Goal: Task Accomplishment & Management: Complete application form

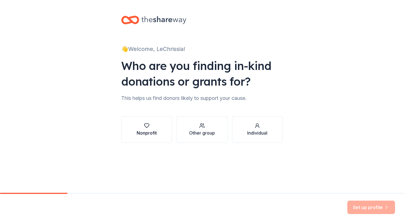
click at [154, 133] on div "Nonprofit" at bounding box center [146, 133] width 20 height 7
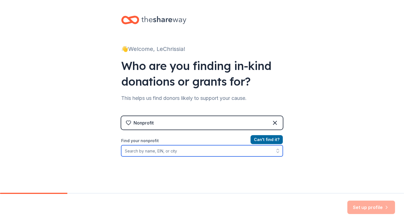
click at [176, 152] on input "Find your nonprofit" at bounding box center [201, 150] width 161 height 11
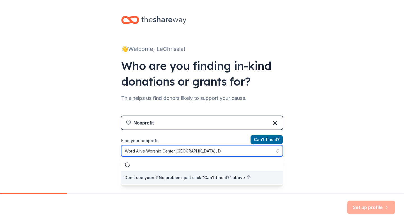
type input "Word Alive Worship Center [GEOGRAPHIC_DATA], [GEOGRAPHIC_DATA]"
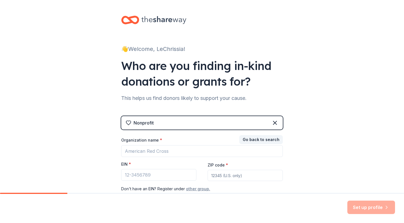
click at [200, 188] on button "other group." at bounding box center [198, 189] width 24 height 7
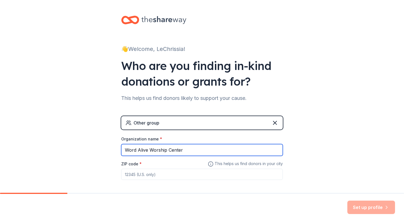
type input "Word Alive Worship Center"
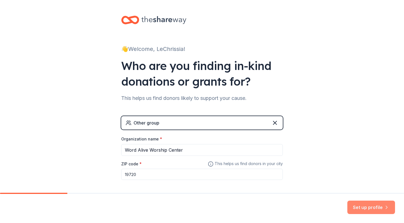
type input "19720"
click at [358, 205] on button "Set up profile" at bounding box center [371, 207] width 48 height 13
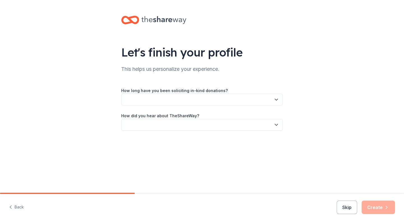
click at [242, 98] on button "button" at bounding box center [201, 100] width 161 height 12
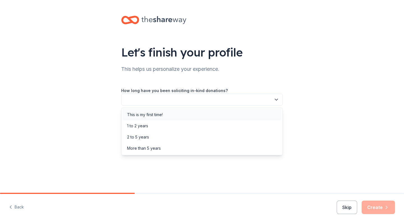
click at [159, 115] on div "This is my first time!" at bounding box center [145, 115] width 36 height 7
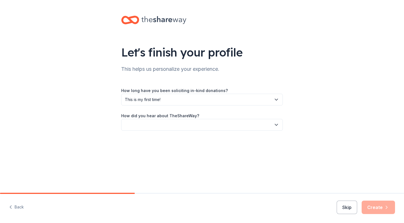
click at [152, 123] on button "button" at bounding box center [201, 125] width 161 height 12
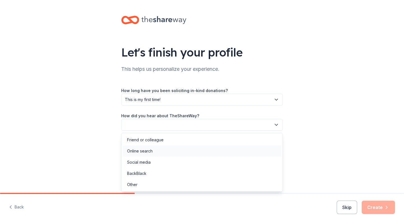
click at [139, 151] on div "Online search" at bounding box center [140, 151] width 26 height 7
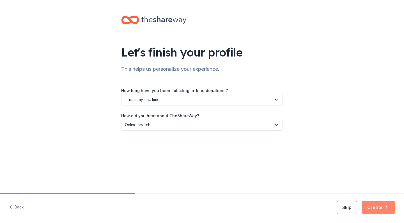
click at [380, 209] on button "Create" at bounding box center [377, 207] width 33 height 13
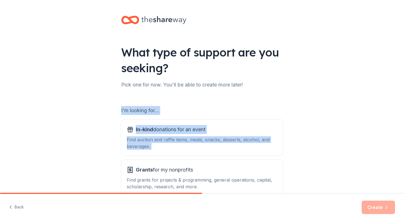
drag, startPoint x: 402, startPoint y: 102, endPoint x: 400, endPoint y: 121, distance: 19.5
click at [402, 121] on div "What type of support are you seeking? Pick one for now. You'll be able to creat…" at bounding box center [202, 113] width 404 height 226
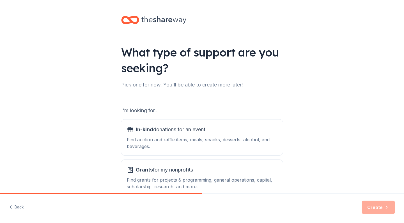
click at [367, 148] on div "What type of support are you seeking? Pick one for now. You'll be able to creat…" at bounding box center [202, 113] width 404 height 226
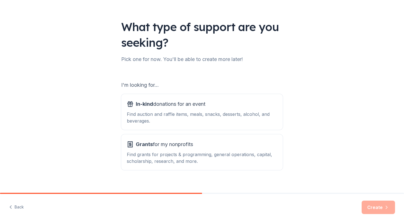
scroll to position [33, 0]
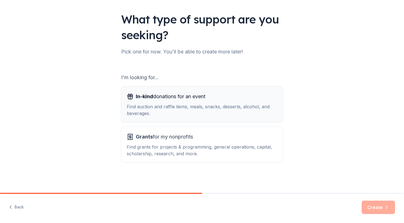
click at [168, 100] on span "In-kind donations for an event" at bounding box center [171, 96] width 70 height 9
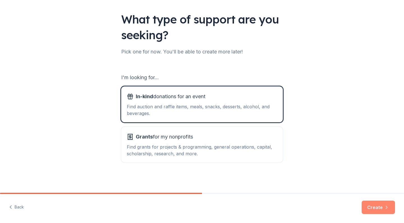
click at [370, 210] on button "Create" at bounding box center [377, 207] width 33 height 13
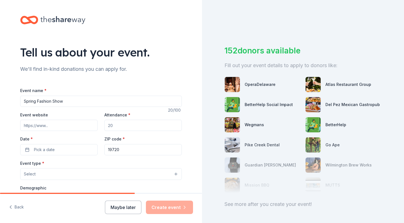
type input "Spring Fashion Show"
click at [192, 112] on div "Tell us about your event. We'll find in-kind donations you can apply for. Event…" at bounding box center [101, 186] width 202 height 373
click at [124, 127] on input "Attendance *" at bounding box center [142, 125] width 77 height 11
click at [141, 121] on input "Attendance *" at bounding box center [142, 125] width 77 height 11
type input "75"
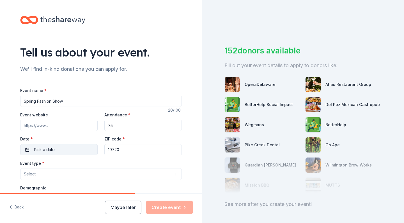
click at [61, 149] on button "Pick a date" at bounding box center [58, 149] width 77 height 11
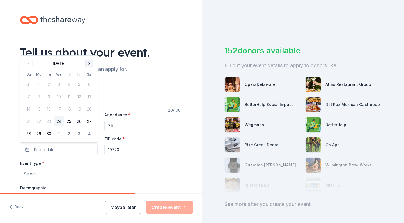
click at [90, 64] on button "Go to next month" at bounding box center [89, 64] width 8 height 8
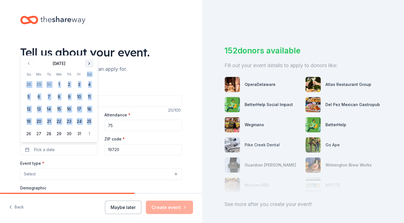
click at [90, 71] on th "Sa" at bounding box center [89, 74] width 10 height 6
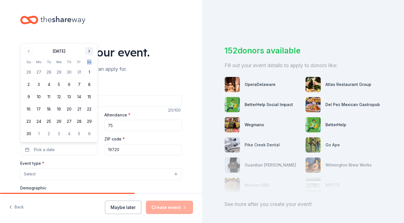
click at [90, 64] on th "Sa" at bounding box center [89, 62] width 10 height 6
click at [89, 50] on button "Go to next month" at bounding box center [89, 51] width 8 height 8
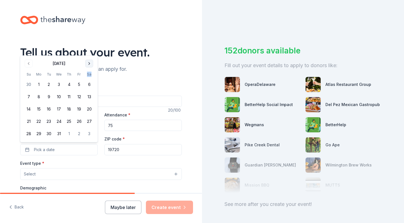
click at [86, 65] on button "Go to next month" at bounding box center [89, 64] width 8 height 8
click at [86, 65] on div "We'll find in-kind donations you can apply for." at bounding box center [100, 69] width 161 height 9
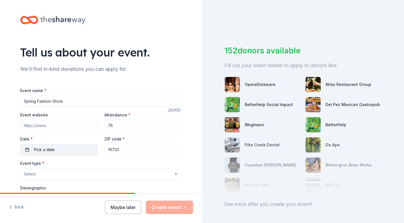
click at [57, 149] on button "Pick a date" at bounding box center [58, 149] width 77 height 11
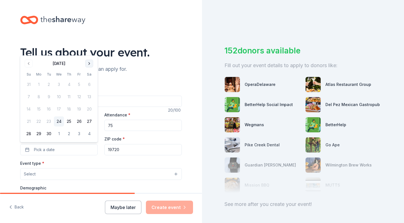
click at [90, 61] on button "Go to next month" at bounding box center [89, 64] width 8 height 8
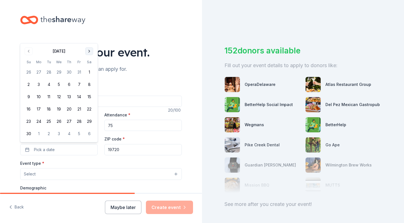
click at [90, 52] on button "Go to next month" at bounding box center [89, 51] width 8 height 8
click at [90, 63] on button "Go to next month" at bounding box center [89, 64] width 8 height 8
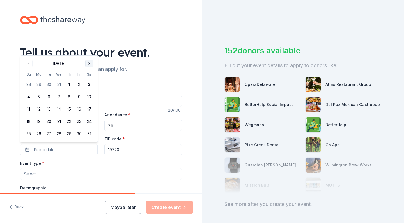
click at [90, 63] on button "Go to next month" at bounding box center [89, 64] width 8 height 8
click at [72, 101] on button "5" at bounding box center [69, 97] width 10 height 10
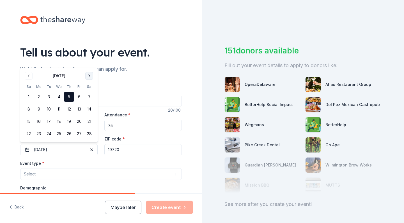
click at [89, 77] on button "Go to next month" at bounding box center [89, 76] width 8 height 8
click at [90, 112] on button "21" at bounding box center [89, 109] width 10 height 10
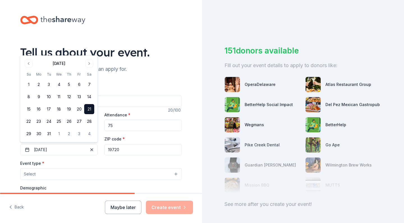
click at [117, 87] on div "Event name * Spring Fashion Show 20 /100 Event website Attendance * 75 Date * 0…" at bounding box center [100, 212] width 161 height 268
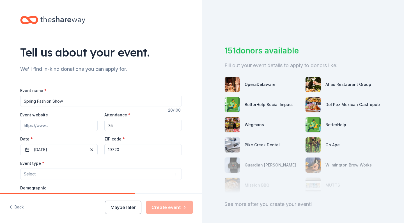
click at [60, 175] on button "Select" at bounding box center [100, 174] width 161 height 12
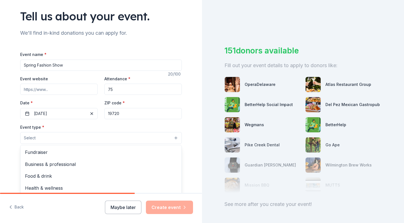
scroll to position [48, 0]
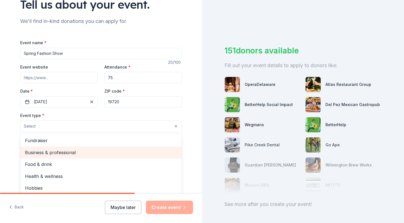
drag, startPoint x: 179, startPoint y: 165, endPoint x: 173, endPoint y: 157, distance: 9.6
click at [173, 158] on div "Fundraiser Business & professional Food & drink Health & wellness Hobbies Music…" at bounding box center [100, 166] width 161 height 67
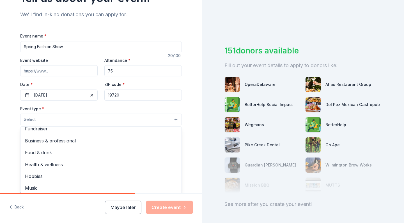
scroll to position [17, 0]
click at [179, 179] on div "Fundraiser Business & professional Food & drink Health & wellness Hobbies Music…" at bounding box center [100, 160] width 161 height 67
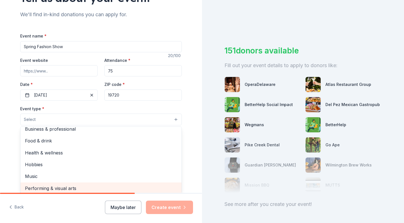
drag, startPoint x: 179, startPoint y: 178, endPoint x: 178, endPoint y: 189, distance: 10.7
click at [178, 189] on div "Fundraiser Business & professional Food & drink Health & wellness Hobbies Music…" at bounding box center [100, 160] width 161 height 67
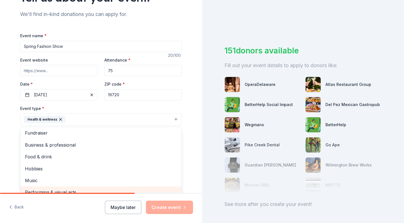
scroll to position [5, 0]
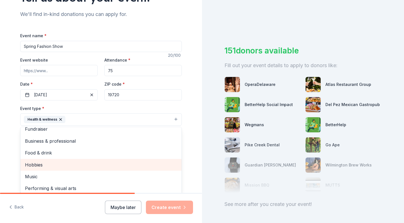
click at [45, 163] on span "Hobbies" at bounding box center [101, 164] width 152 height 7
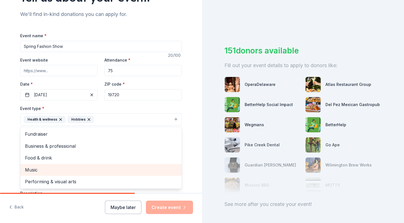
scroll to position [0, 0]
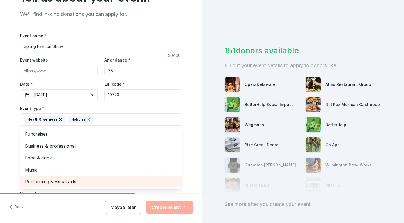
click at [80, 179] on span "Performing & visual arts" at bounding box center [101, 181] width 152 height 7
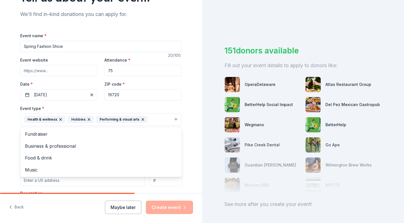
click at [194, 179] on div "Tell us about your event. We'll find in-kind donations you can apply for. Event…" at bounding box center [101, 132] width 202 height 374
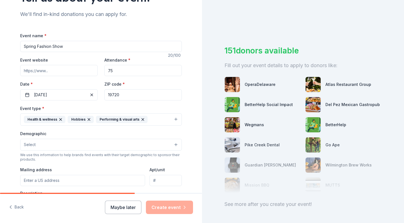
click at [81, 142] on button "Select" at bounding box center [100, 145] width 161 height 12
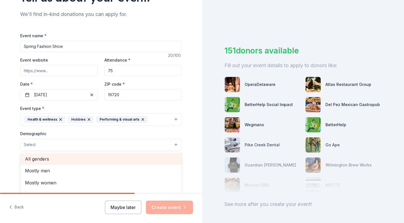
click at [45, 159] on span "All genders" at bounding box center [101, 159] width 152 height 7
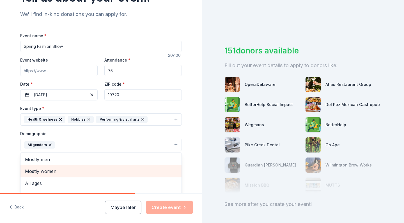
click at [48, 167] on div "Mostly women" at bounding box center [100, 172] width 161 height 12
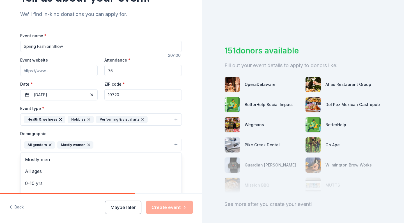
click at [48, 143] on icon "button" at bounding box center [50, 145] width 4 height 4
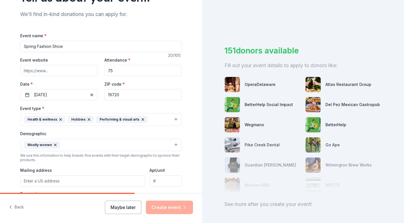
click at [177, 143] on button "Mostly women" at bounding box center [100, 145] width 161 height 12
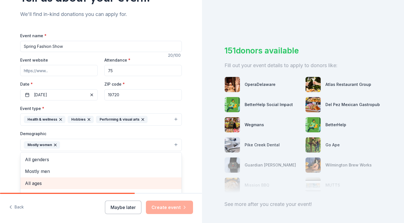
click at [80, 180] on span "All ages" at bounding box center [101, 183] width 152 height 7
drag, startPoint x: 180, startPoint y: 171, endPoint x: 179, endPoint y: 187, distance: 16.3
click at [179, 187] on div "All genders Mostly men 0-10 yrs 10-20 yrs 20-30 yrs 30-40 yrs 40-50 yrs 50-60 y…" at bounding box center [100, 185] width 161 height 67
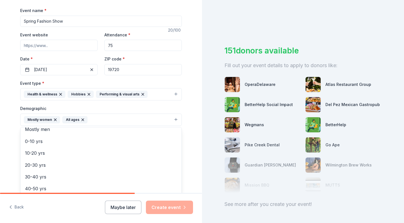
scroll to position [29, 0]
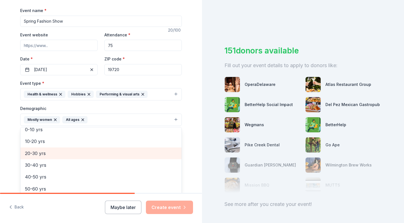
click at [35, 153] on span "20-30 yrs" at bounding box center [101, 153] width 152 height 7
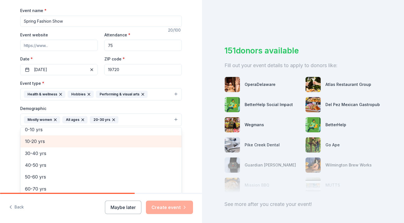
click at [36, 138] on span "10-20 yrs" at bounding box center [101, 141] width 152 height 7
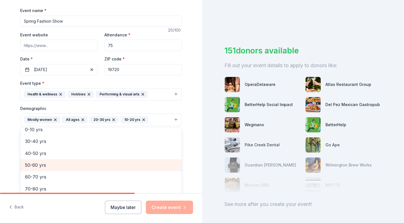
click at [35, 162] on span "50-60 yrs" at bounding box center [101, 165] width 152 height 7
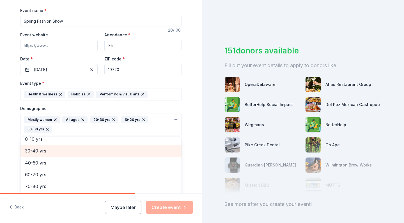
click at [37, 152] on span "30-40 yrs" at bounding box center [101, 150] width 152 height 7
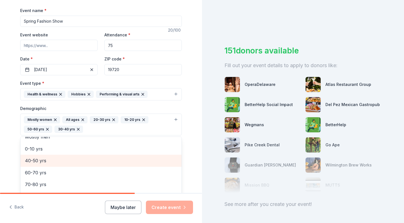
scroll to position [18, 0]
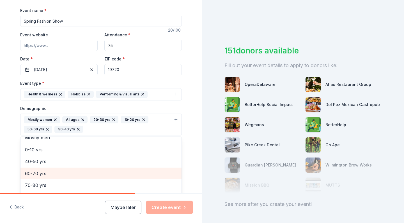
click at [29, 172] on span "60-70 yrs" at bounding box center [101, 173] width 152 height 7
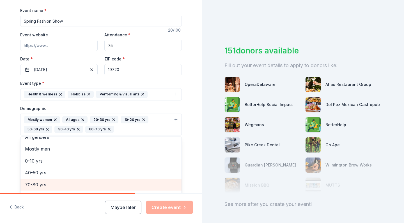
scroll to position [6, 0]
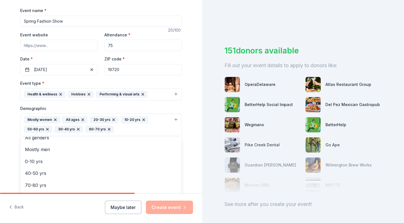
click at [191, 177] on div "Tell us about your event. We'll find in-kind donations you can apply for. Event…" at bounding box center [101, 112] width 202 height 384
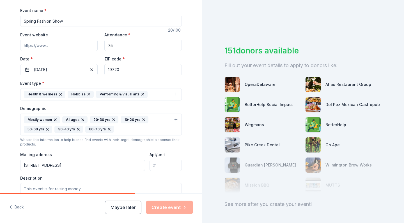
click at [57, 166] on input "134 Case Rd" at bounding box center [82, 165] width 125 height 11
type input "134 Case Road, Townsend, DE, 19734"
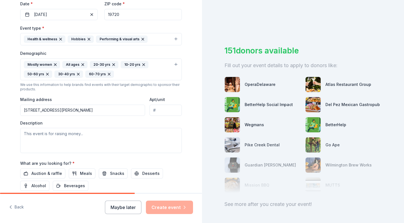
scroll to position [138, 0]
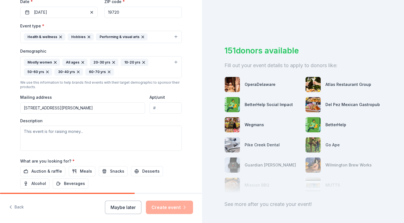
click at [114, 124] on div "Description" at bounding box center [100, 134] width 161 height 33
click at [99, 129] on textarea at bounding box center [100, 138] width 161 height 25
type textarea "This event is raising money for the 2026 woman's conference."
drag, startPoint x: 200, startPoint y: 126, endPoint x: 197, endPoint y: 139, distance: 12.9
click at [197, 139] on div "Tell us about your event. We'll find in-kind donations you can apply for. Event…" at bounding box center [101, 54] width 202 height 384
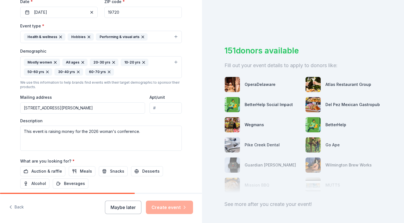
click at [200, 142] on div "Tell us about your event. We'll find in-kind donations you can apply for. Event…" at bounding box center [101, 54] width 202 height 384
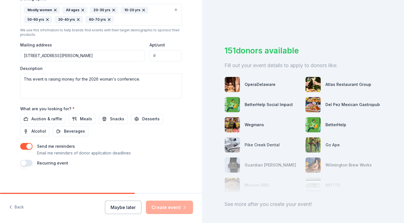
scroll to position [189, 0]
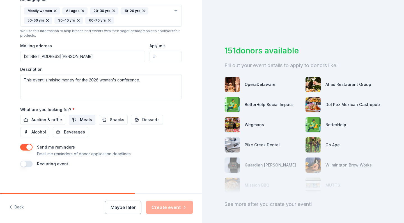
click at [84, 121] on span "Meals" at bounding box center [86, 120] width 12 height 7
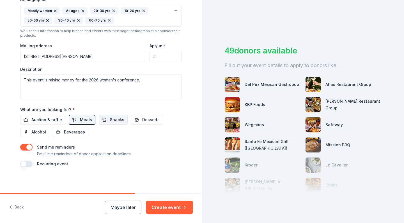
click at [113, 119] on span "Snacks" at bounding box center [117, 120] width 14 height 7
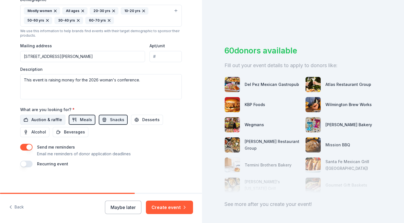
click at [45, 117] on span "Auction & raffle" at bounding box center [46, 120] width 31 height 7
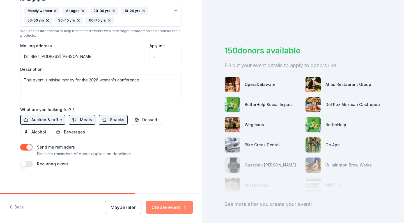
click at [163, 207] on button "Create event" at bounding box center [169, 207] width 47 height 13
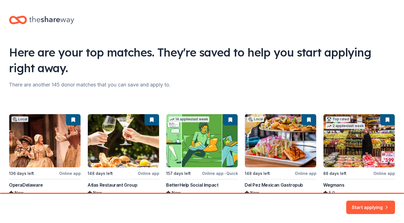
click at [403, 104] on div "Here are your top matches. They're saved to help you start applying right away.…" at bounding box center [202, 115] width 404 height 230
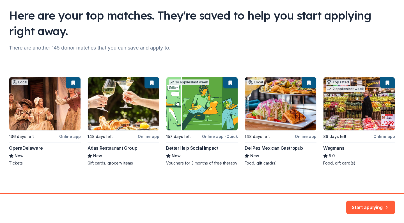
scroll to position [37, 0]
click at [359, 100] on div "Local 136 days left Online app OperaDelaware New Tickets 148 days left Online a…" at bounding box center [202, 121] width 386 height 89
click at [358, 203] on button "Start applying" at bounding box center [370, 204] width 49 height 13
drag, startPoint x: 401, startPoint y: 173, endPoint x: 401, endPoint y: 185, distance: 12.1
click at [401, 185] on div "Here are your top matches. They're saved to help you start applying right away.…" at bounding box center [202, 78] width 404 height 230
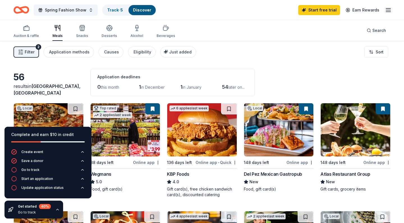
click at [344, 76] on div "56 results in New Castle, DE Application deadlines 0 this month 1 in December 1…" at bounding box center [201, 82] width 377 height 27
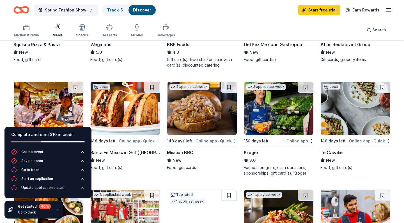
scroll to position [134, 0]
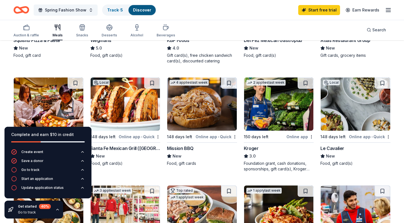
click at [273, 97] on img at bounding box center [279, 104] width 70 height 53
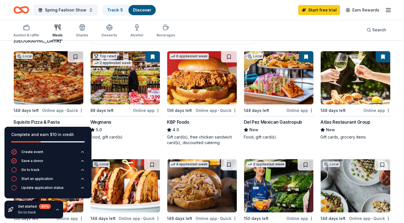
scroll to position [52, 0]
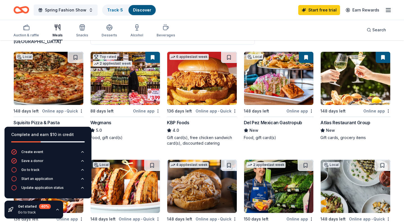
click at [134, 80] on img at bounding box center [126, 78] width 70 height 53
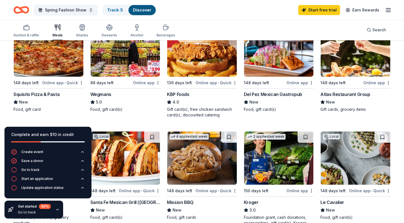
scroll to position [71, 0]
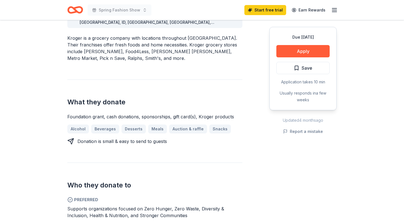
scroll to position [175, 0]
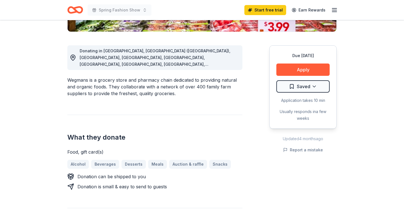
scroll to position [140, 0]
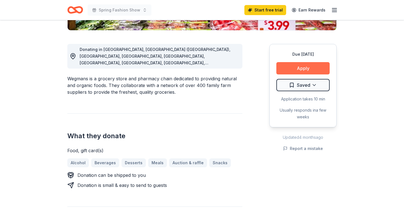
click at [303, 72] on button "Apply" at bounding box center [302, 68] width 53 height 12
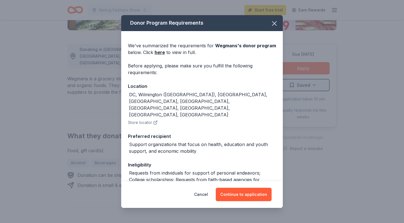
click at [243, 170] on div "Requests from individuals for support of personal endeavors; College scholarshi…" at bounding box center [202, 190] width 147 height 40
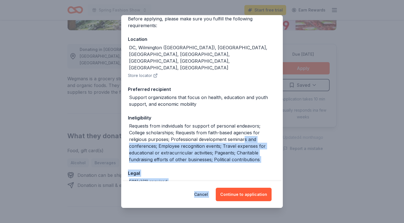
scroll to position [60, 0]
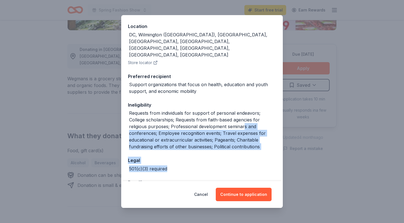
drag, startPoint x: 243, startPoint y: 164, endPoint x: 258, endPoint y: 143, distance: 25.3
click at [258, 143] on div "We've summarized the requirements for Wegmans 's donor program below. Click her…" at bounding box center [201, 86] width 161 height 231
click at [268, 116] on div "Requests from individuals for support of personal endeavors; College scholarshi…" at bounding box center [202, 130] width 147 height 40
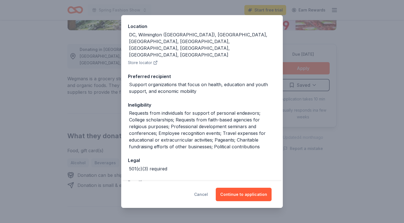
click at [205, 196] on button "Cancel" at bounding box center [201, 194] width 14 height 13
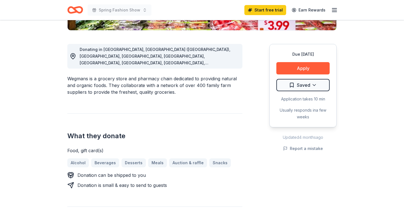
scroll to position [15, 0]
